Goal: Task Accomplishment & Management: Use online tool/utility

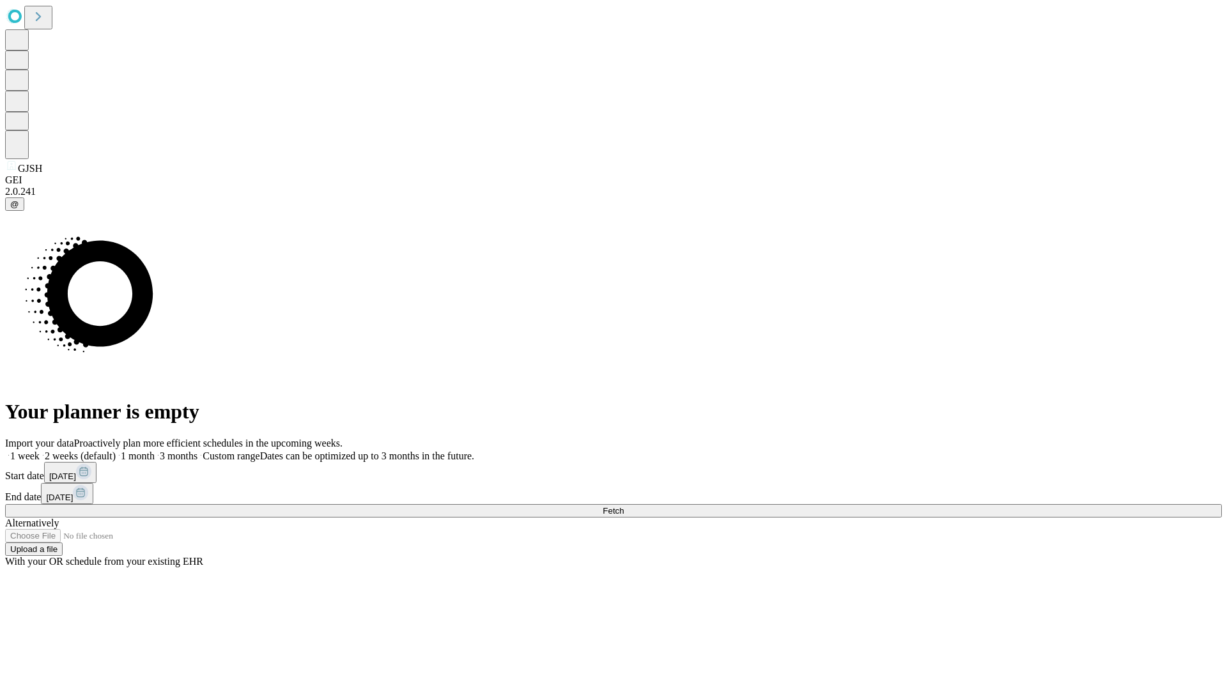
click at [623, 506] on span "Fetch" at bounding box center [612, 511] width 21 height 10
